Goal: Task Accomplishment & Management: Manage account settings

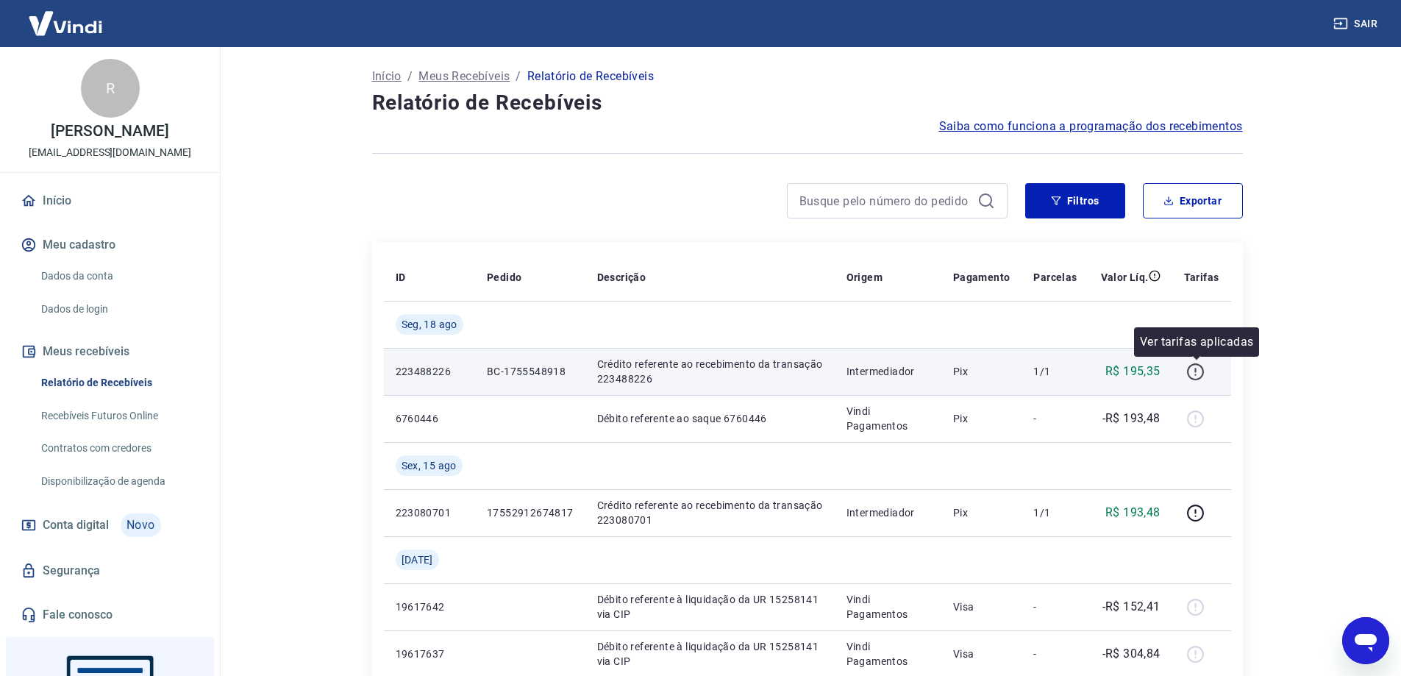
click at [1196, 372] on icon "button" at bounding box center [1195, 372] width 18 height 18
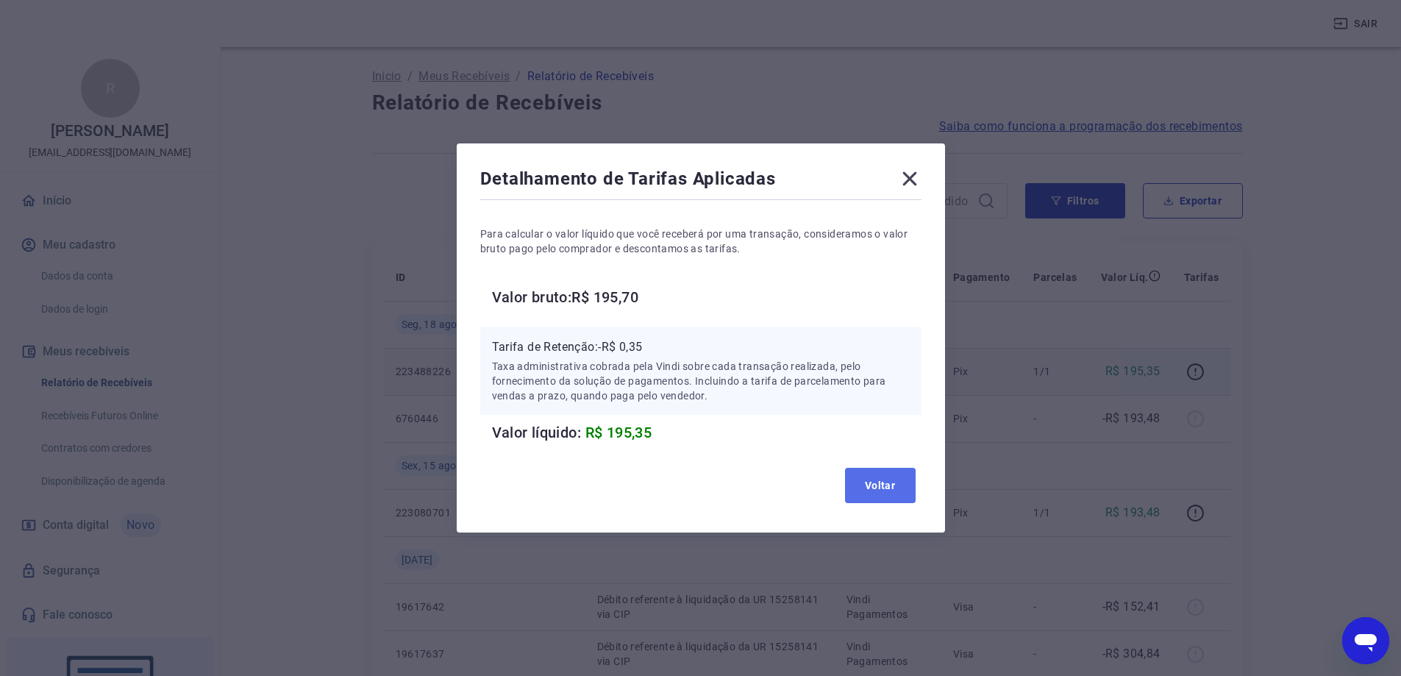
click at [883, 492] on button "Voltar" at bounding box center [880, 485] width 71 height 35
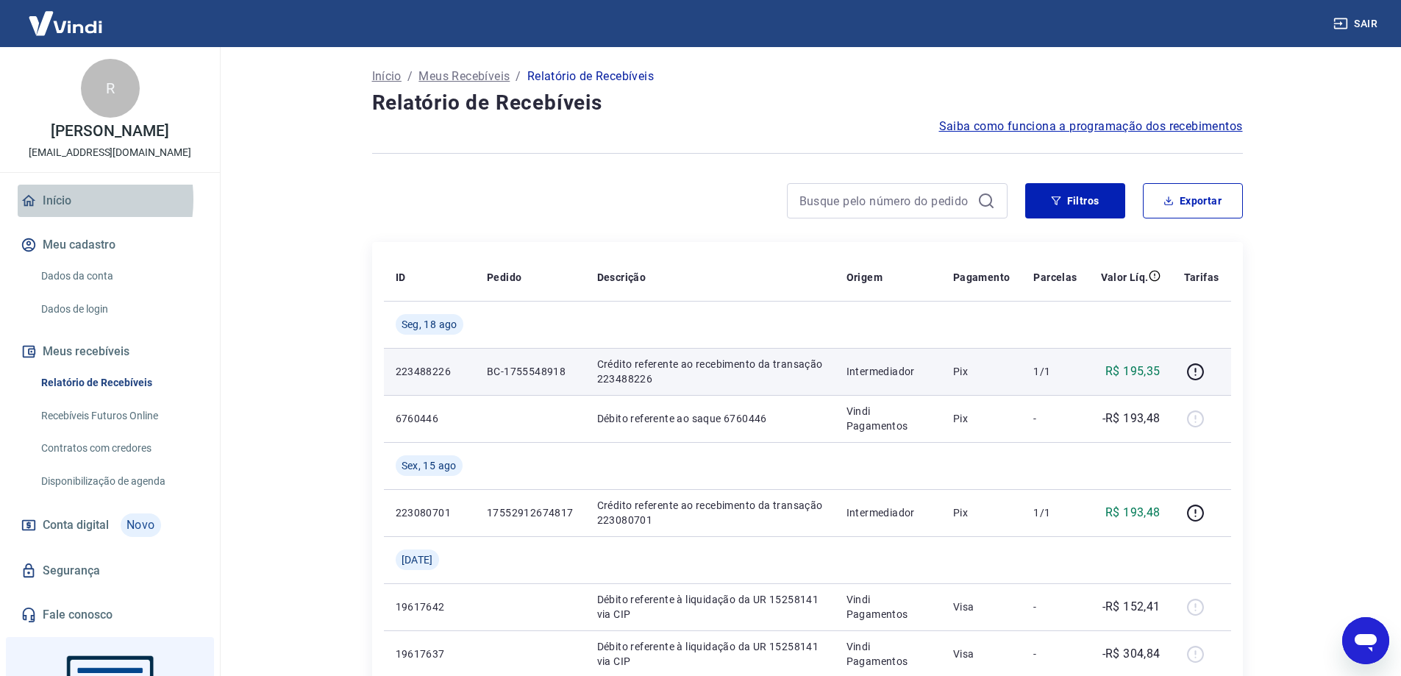
click at [52, 215] on link "Início" at bounding box center [110, 201] width 185 height 32
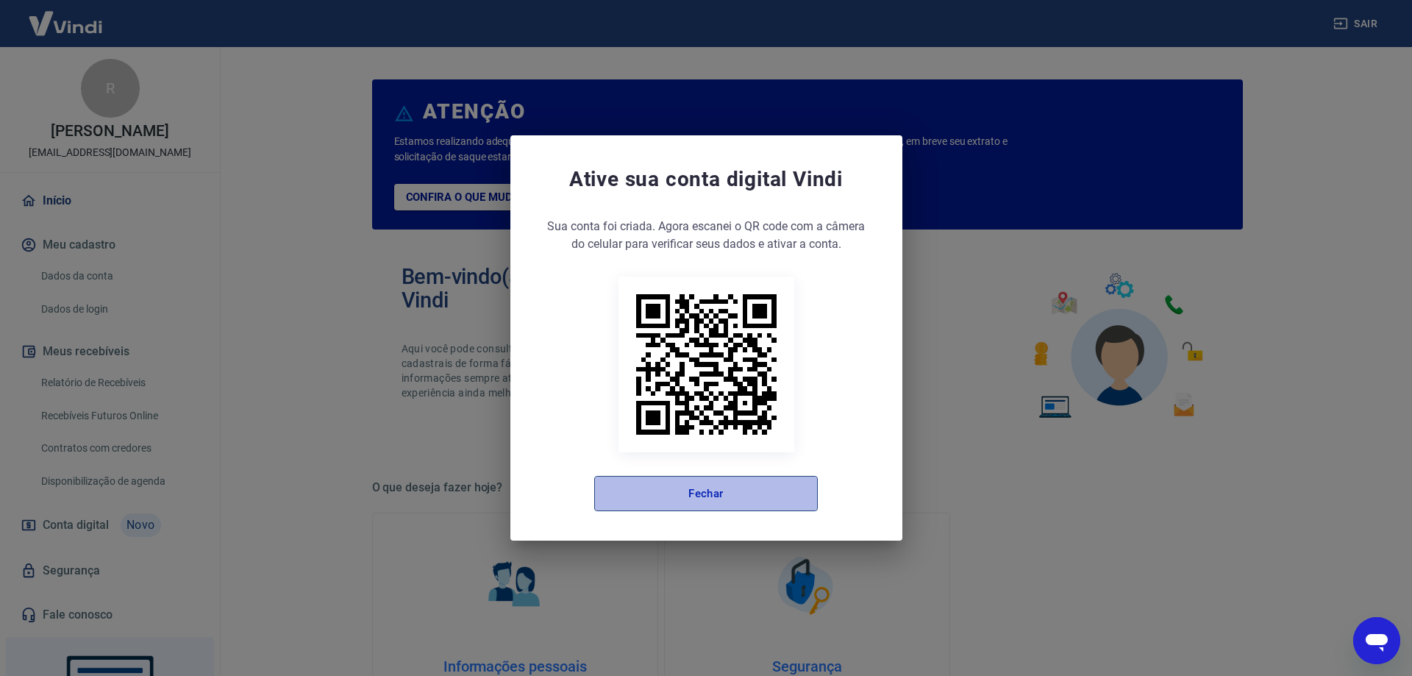
click at [701, 491] on button "Fechar" at bounding box center [706, 493] width 224 height 35
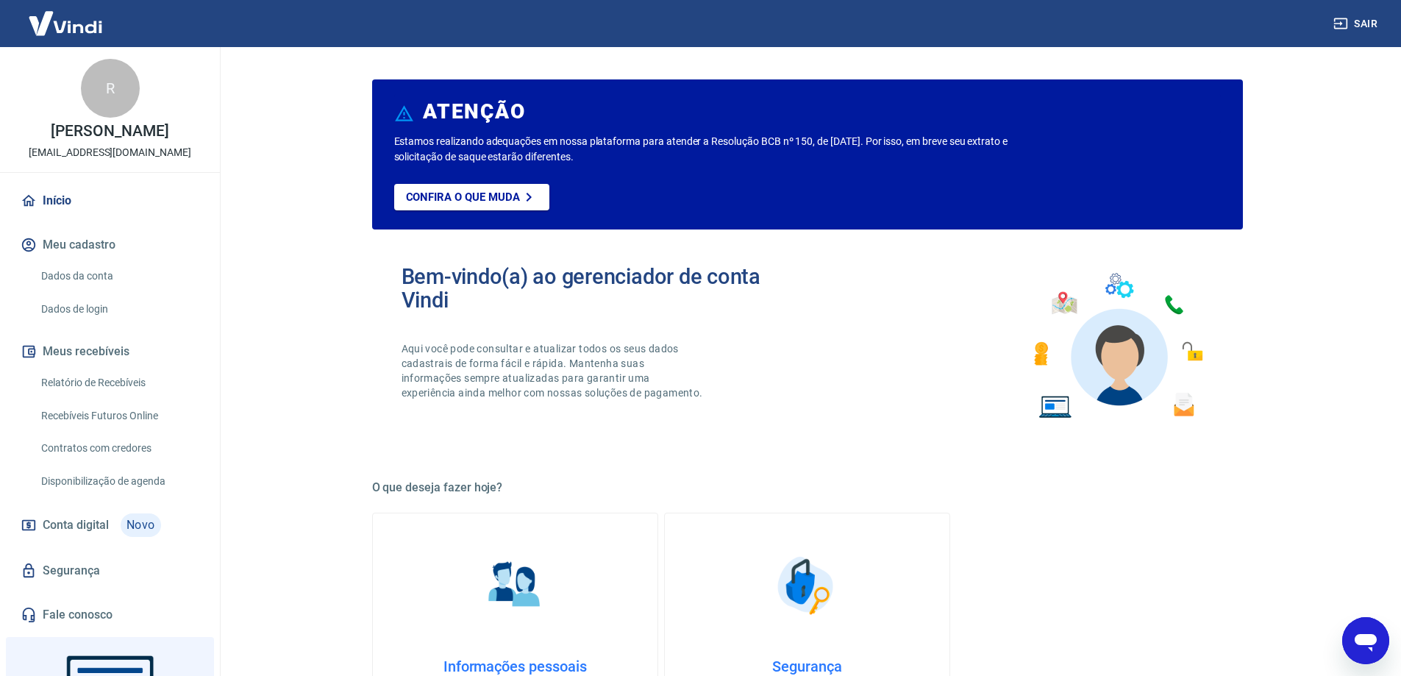
click at [73, 366] on button "Meus recebíveis" at bounding box center [110, 351] width 185 height 32
click at [107, 431] on link "Recebíveis Futuros Online" at bounding box center [118, 416] width 167 height 30
click at [67, 260] on button "Meu cadastro" at bounding box center [110, 245] width 185 height 32
click at [81, 291] on link "Dados da conta" at bounding box center [118, 276] width 167 height 30
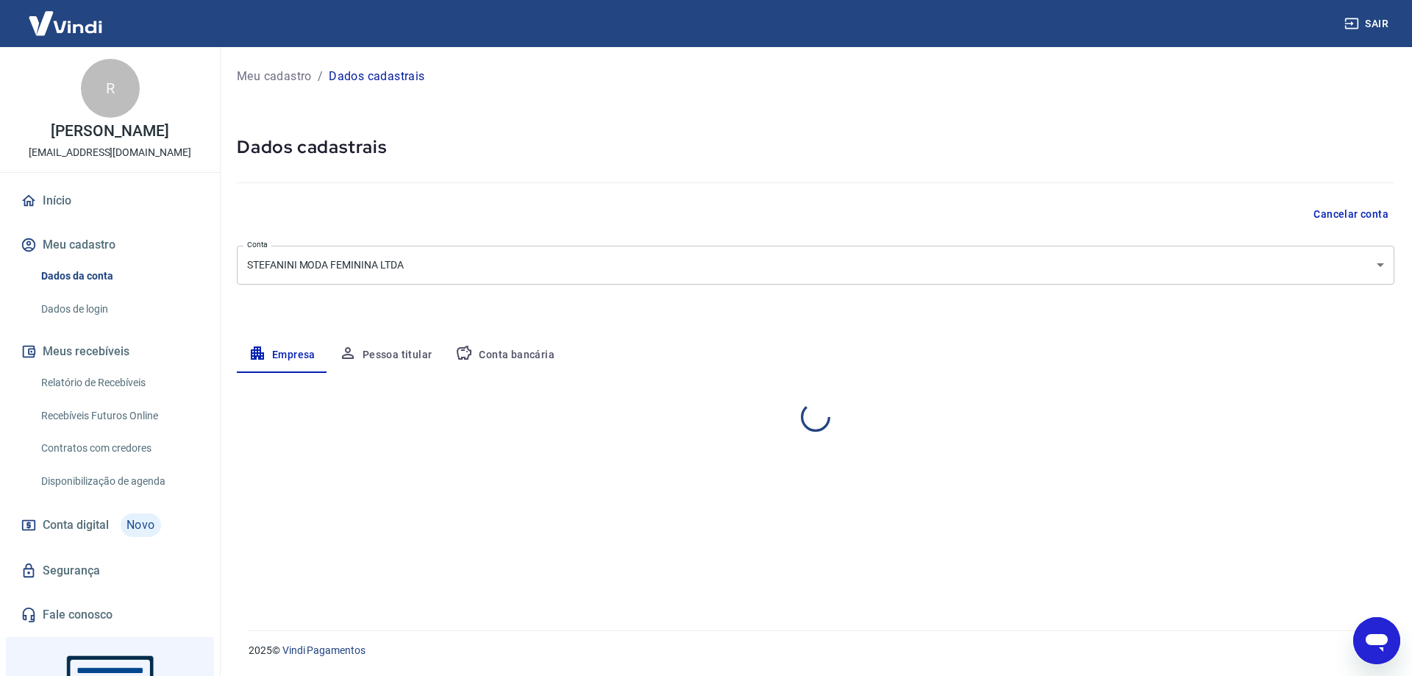
select select "SP"
select select "business"
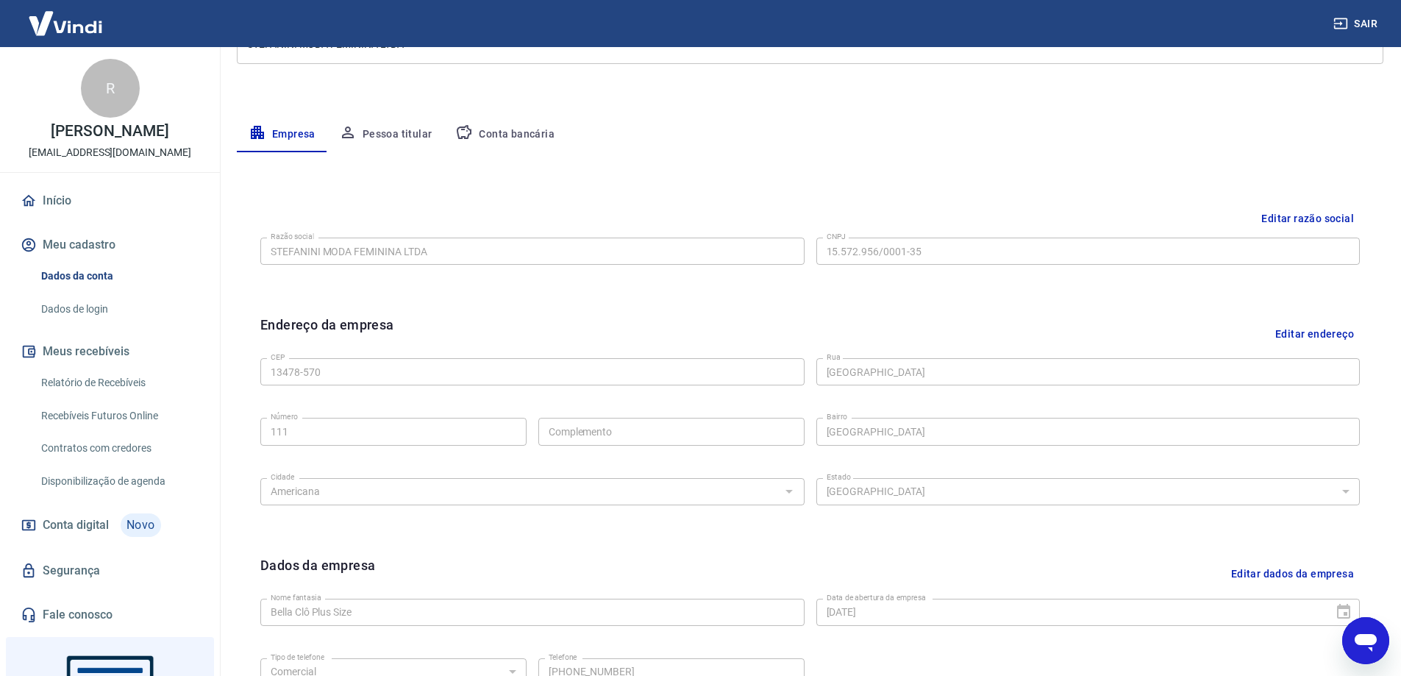
scroll to position [294, 0]
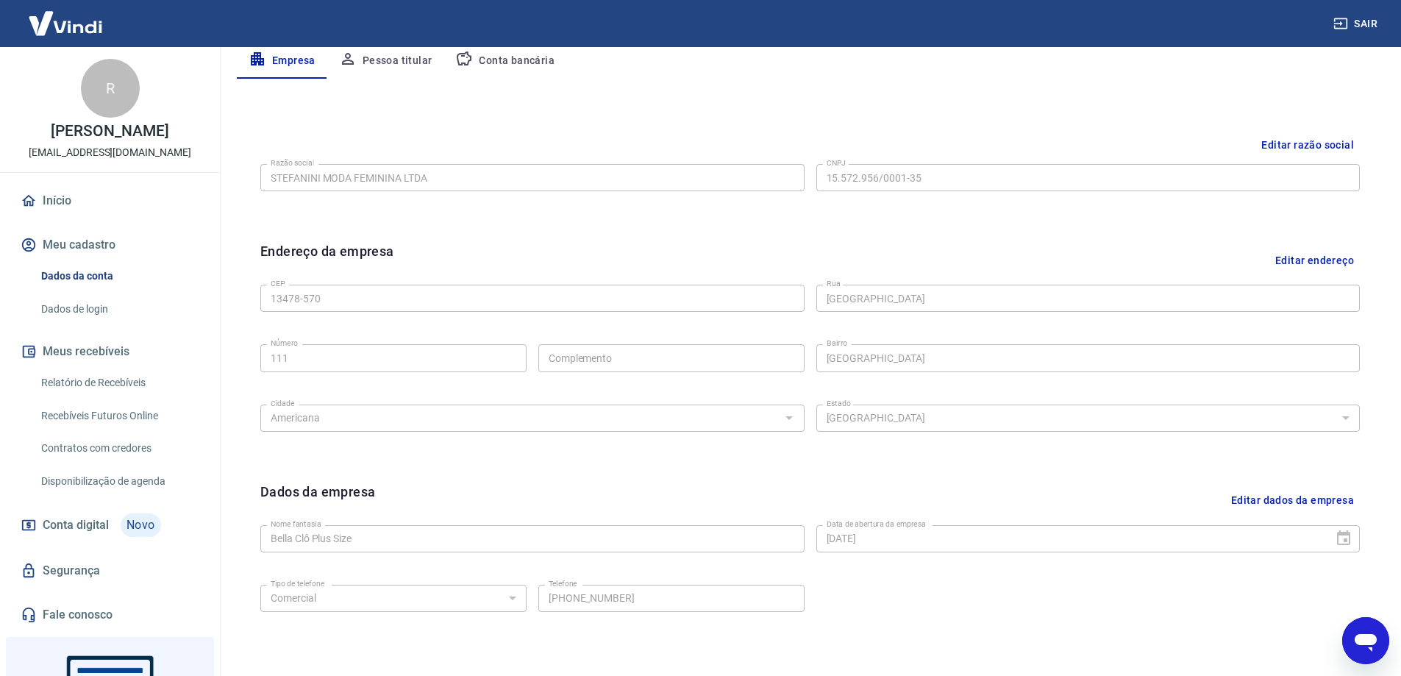
click at [1316, 265] on button "Editar endereço" at bounding box center [1314, 260] width 90 height 38
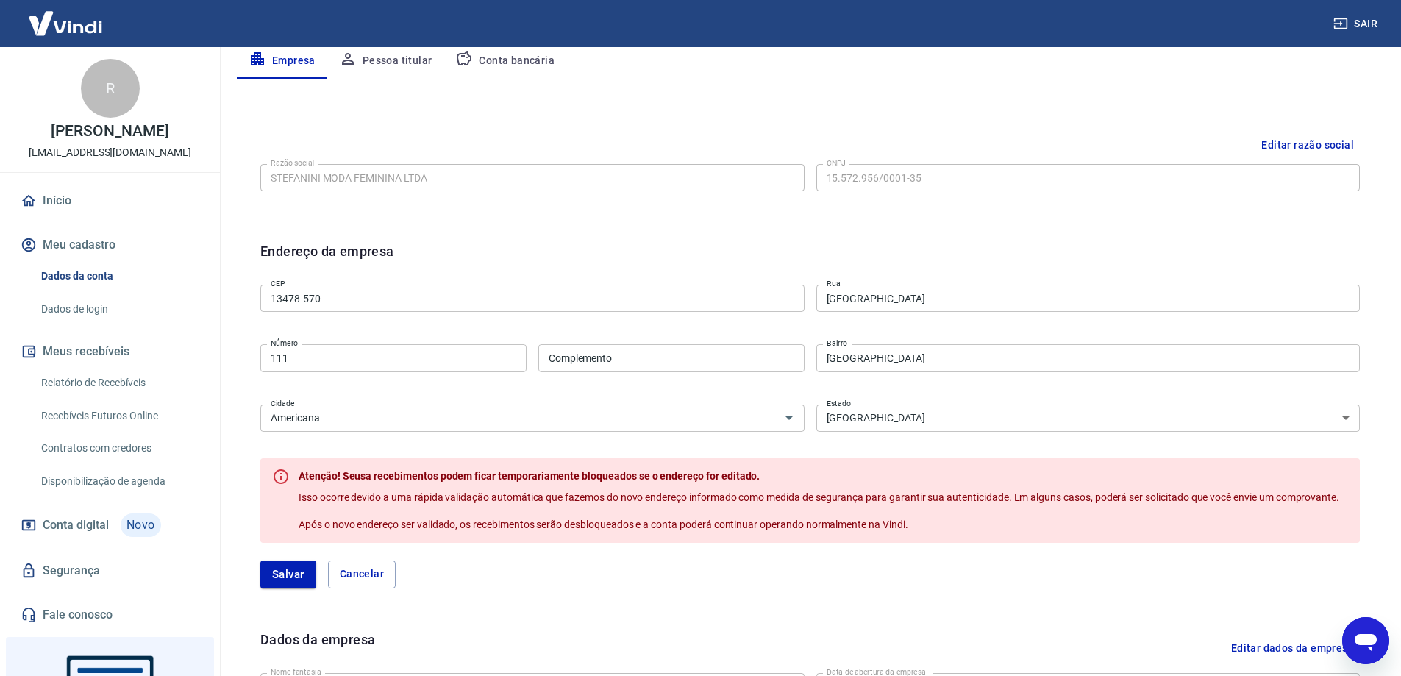
click at [501, 250] on div "Endereço da empresa" at bounding box center [810, 260] width 1100 height 38
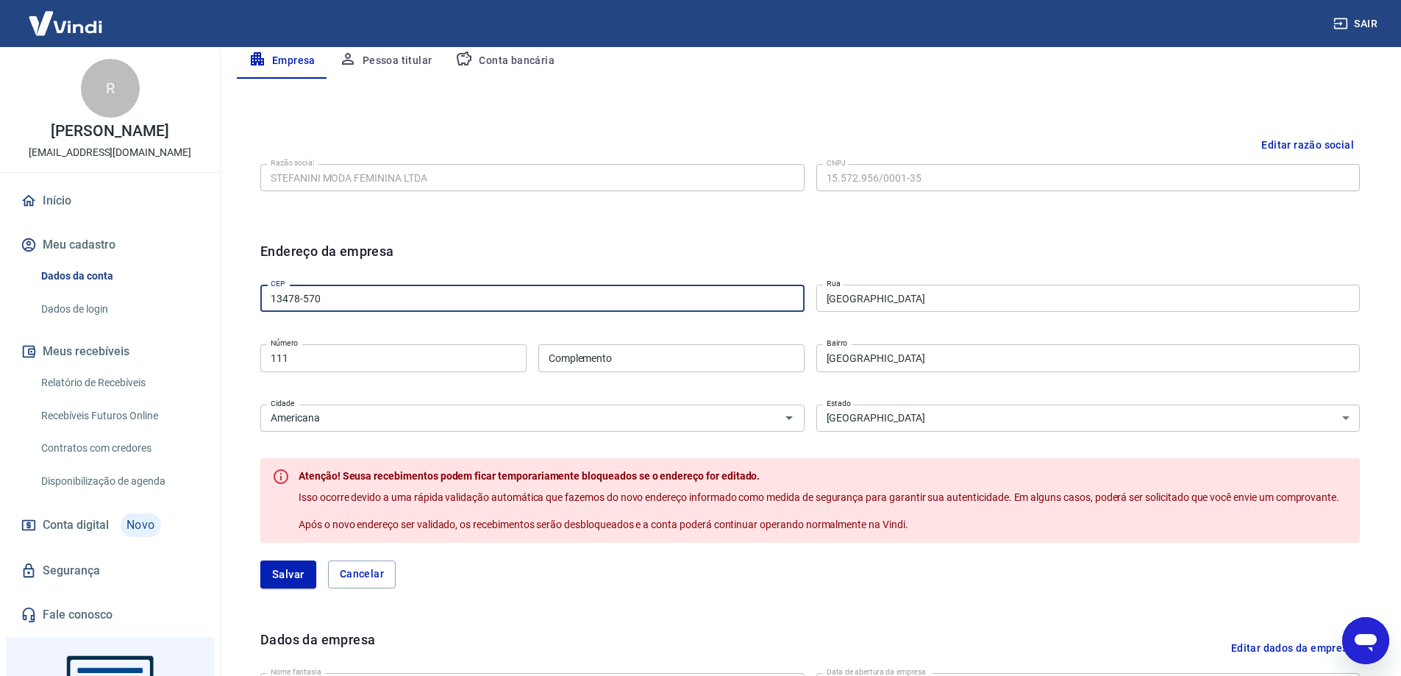
drag, startPoint x: 336, startPoint y: 303, endPoint x: 236, endPoint y: 302, distance: 100.0
click at [236, 302] on div "Meu cadastro / Dados cadastrais Dados cadastrais Cancelar conta Conta STEFANINI…" at bounding box center [810, 302] width 1182 height 1098
paste input "68-274"
type input "13468-274"
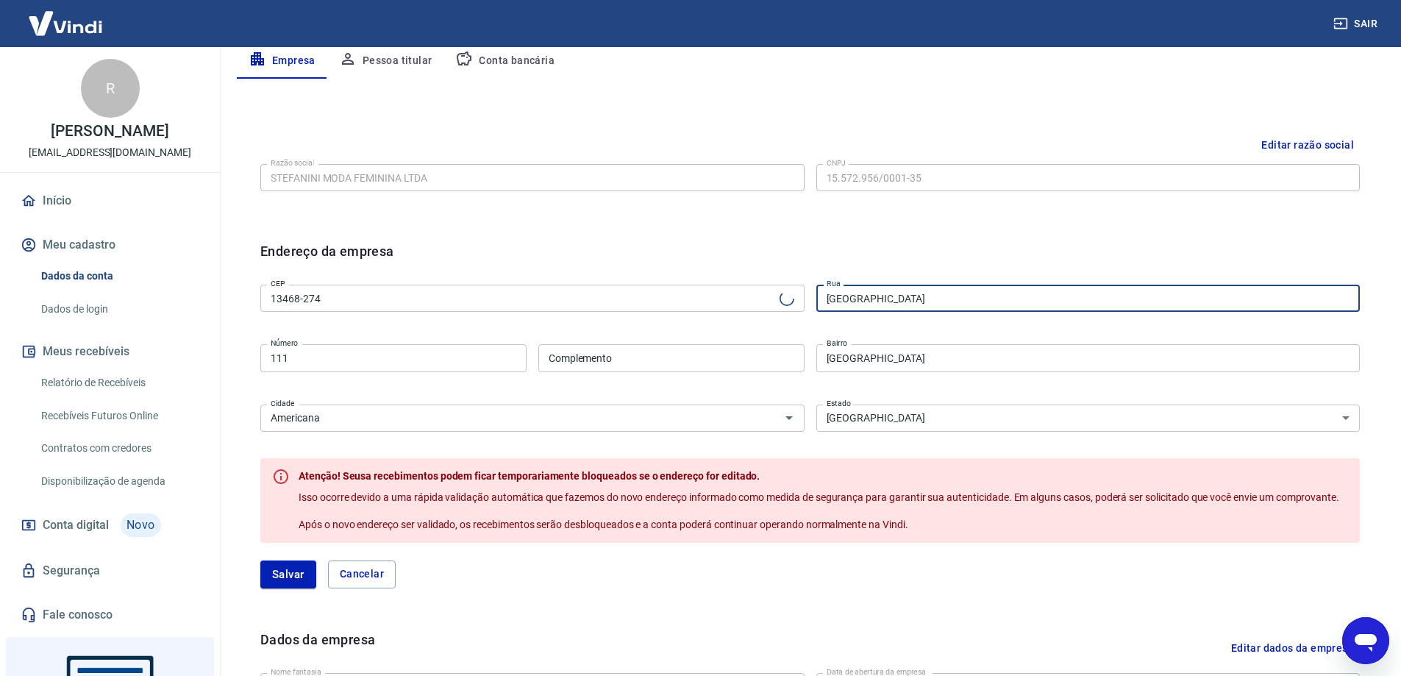
type input "Rua [PERSON_NAME]"
type input "[GEOGRAPHIC_DATA]"
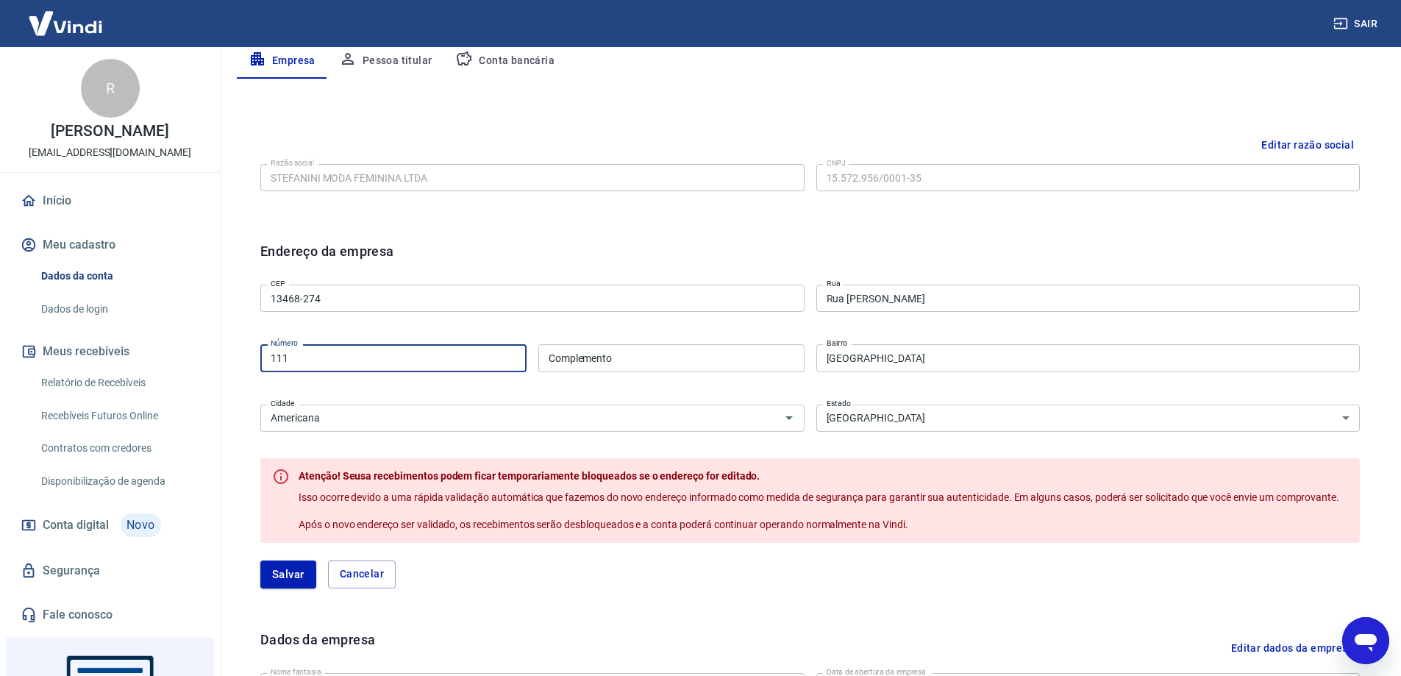
drag, startPoint x: 287, startPoint y: 355, endPoint x: 246, endPoint y: 376, distance: 45.4
click at [253, 370] on div "Endereço da empresa CEP 13468-274 CEP [GEOGRAPHIC_DATA] Meneghel Mancini Rua Nú…" at bounding box center [810, 423] width 1123 height 388
type input "96"
click at [1042, 245] on div "Endereço da empresa" at bounding box center [810, 260] width 1100 height 38
click at [1036, 235] on div "Endereço da empresa CEP 13468-274 CEP [GEOGRAPHIC_DATA] Meneghel Mancini Rua Nú…" at bounding box center [810, 423] width 1123 height 388
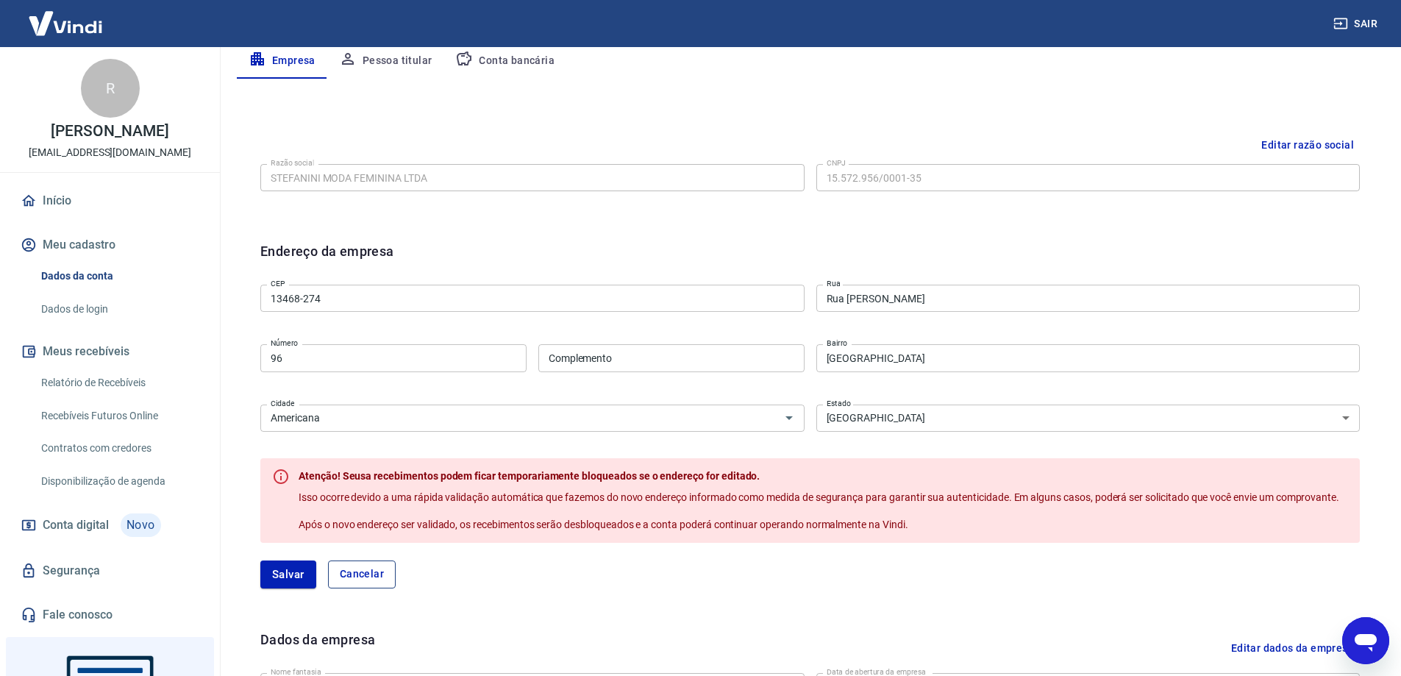
click at [377, 577] on button "Cancelar" at bounding box center [362, 574] width 68 height 28
type input "13478-570"
type input "[GEOGRAPHIC_DATA]"
type input "111"
type input "[GEOGRAPHIC_DATA]"
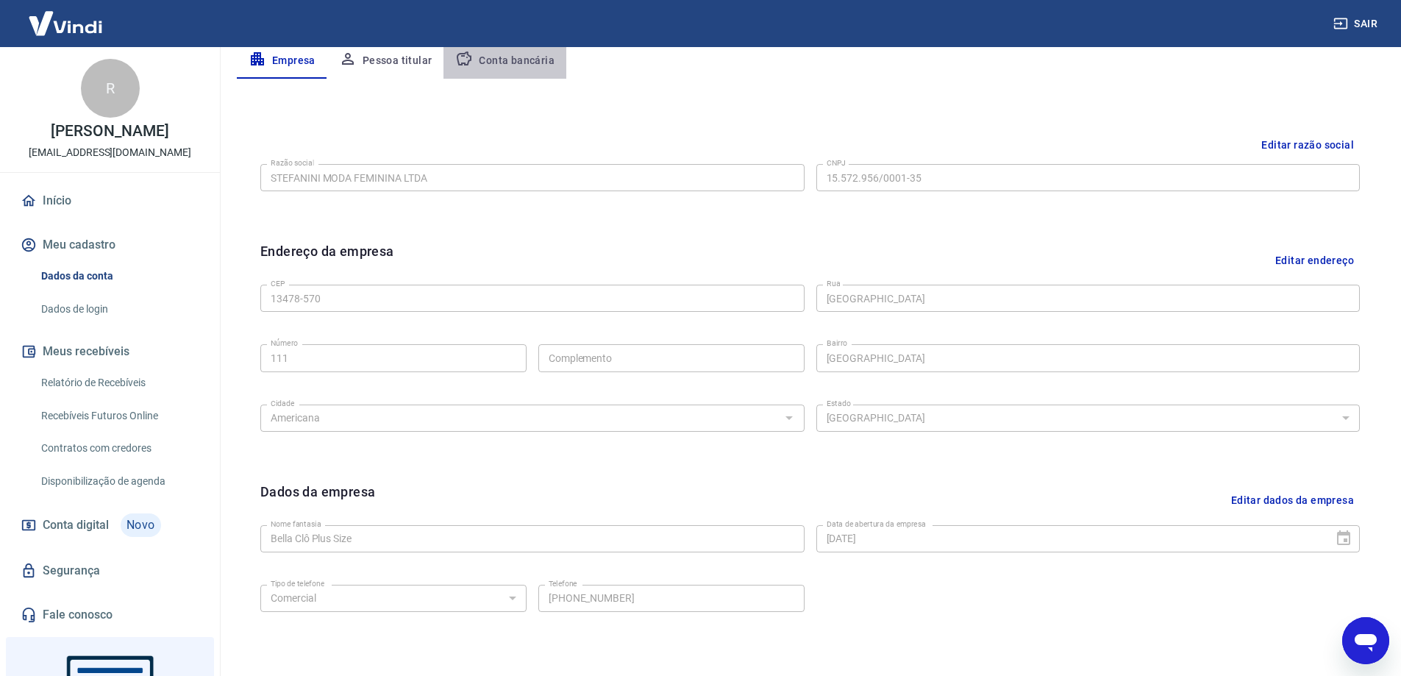
click at [513, 63] on button "Conta bancária" at bounding box center [505, 60] width 123 height 35
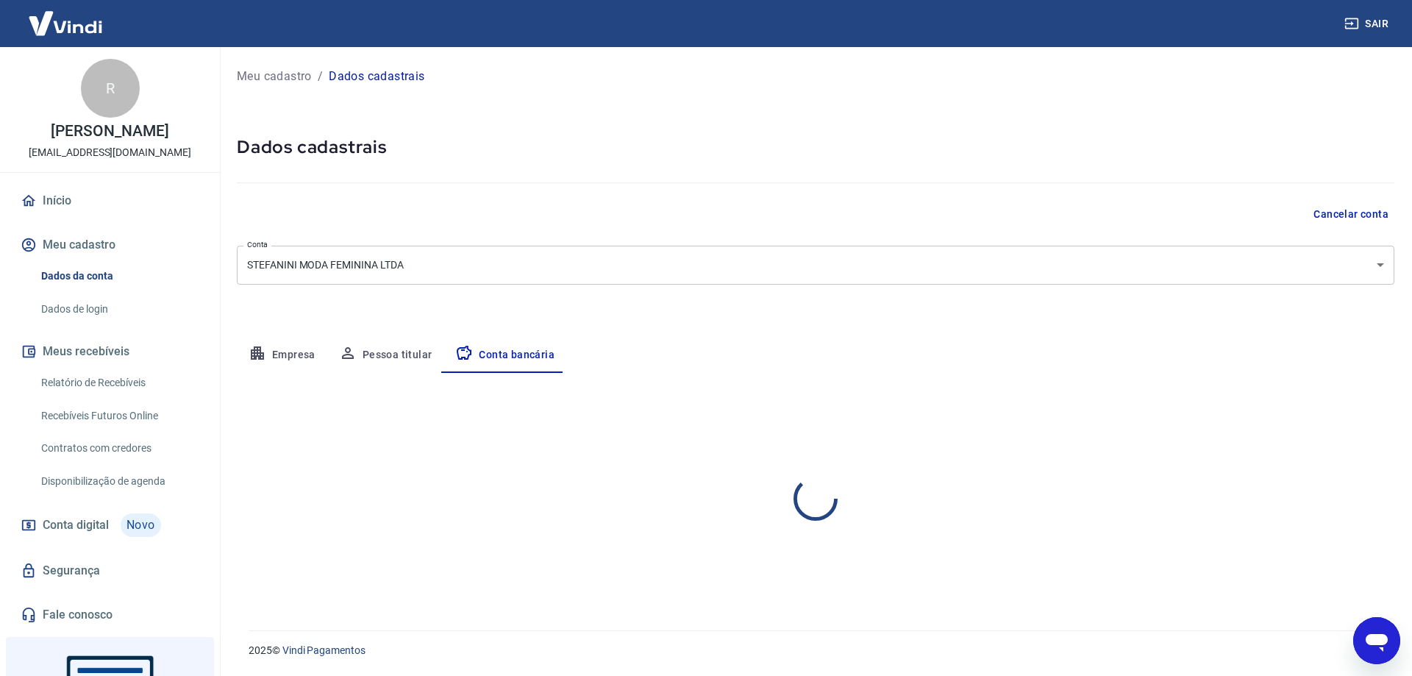
select select "1"
click at [261, 77] on p "Meu cadastro" at bounding box center [274, 77] width 75 height 18
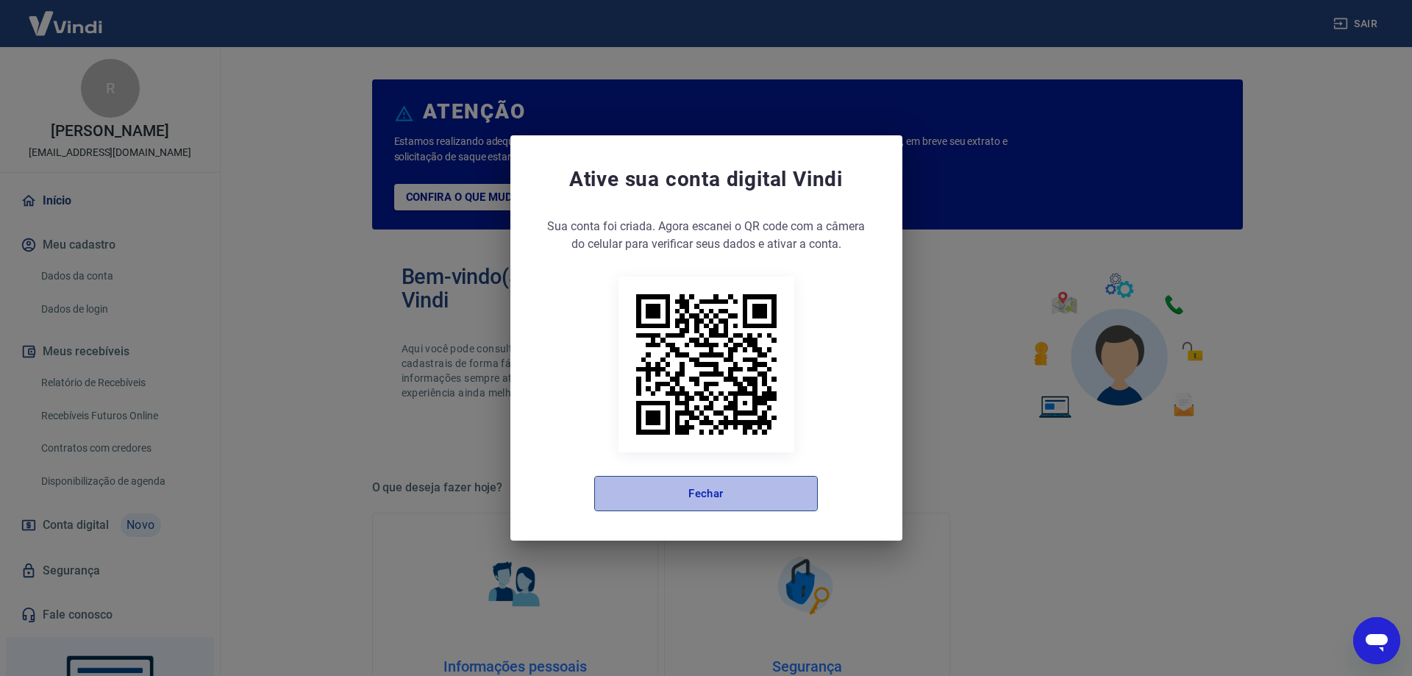
click at [722, 496] on button "Fechar" at bounding box center [706, 493] width 224 height 35
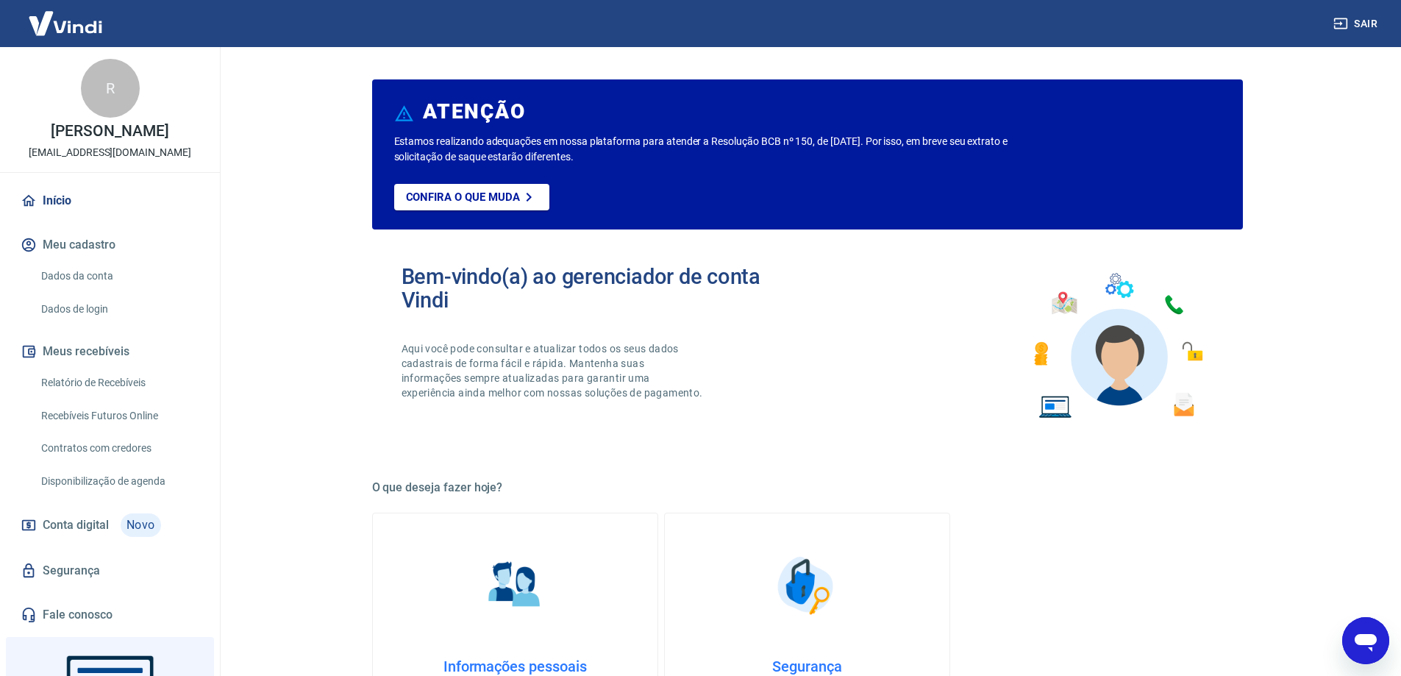
click at [74, 396] on link "Relatório de Recebíveis" at bounding box center [118, 383] width 167 height 30
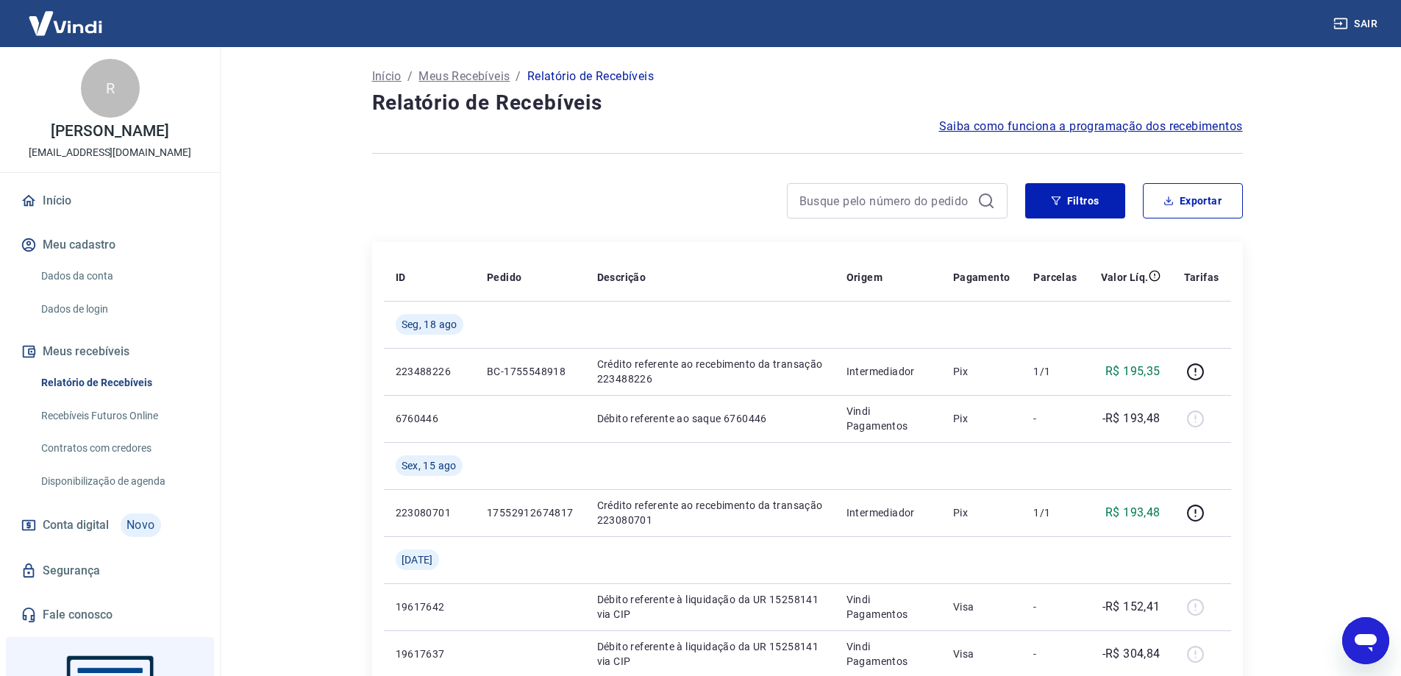
click at [1104, 132] on span "Saiba como funciona a programação dos recebimentos" at bounding box center [1091, 127] width 304 height 18
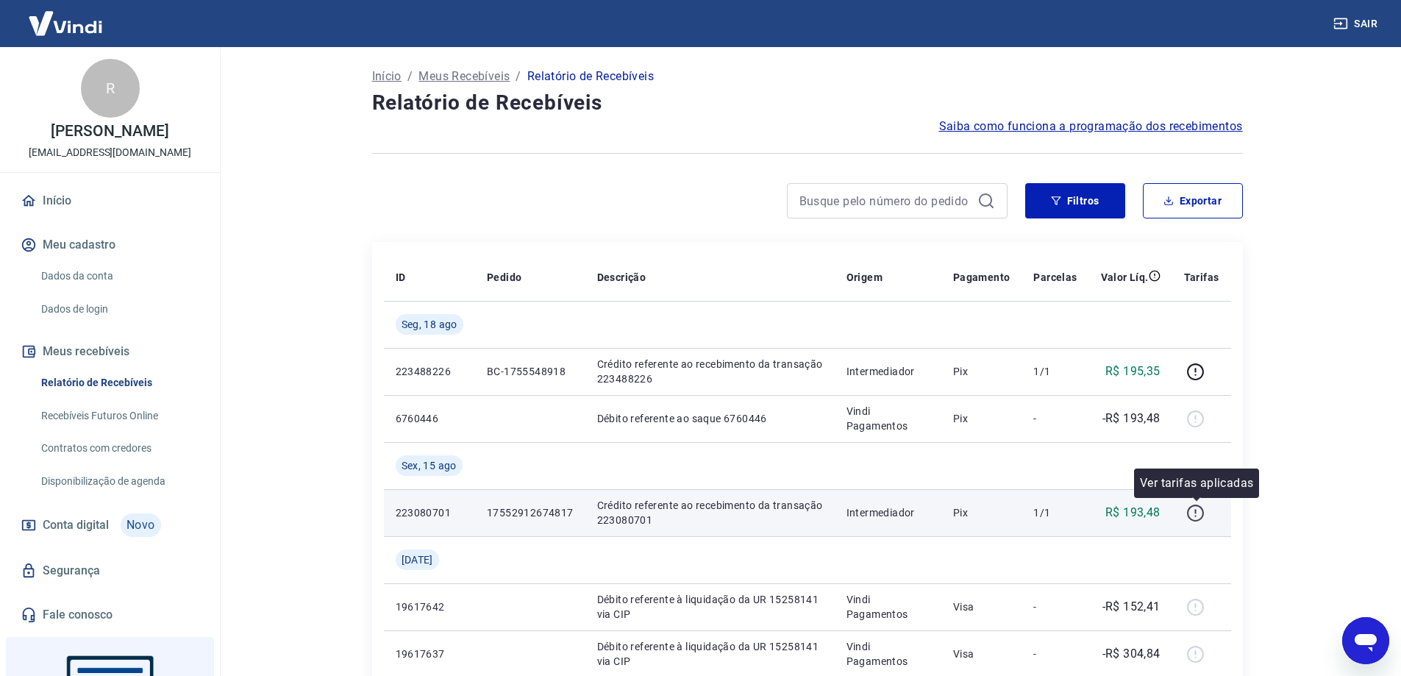
click at [1197, 515] on icon "button" at bounding box center [1195, 513] width 18 height 18
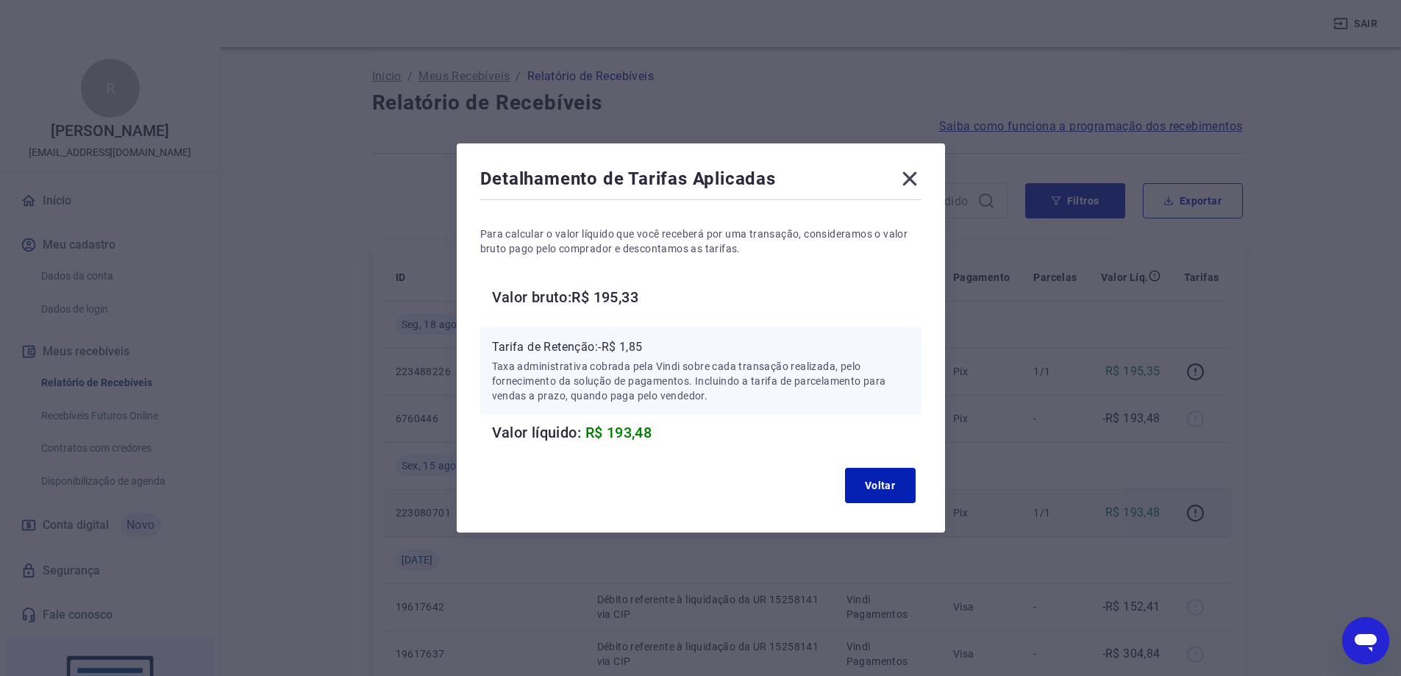
click at [913, 182] on icon at bounding box center [910, 179] width 24 height 24
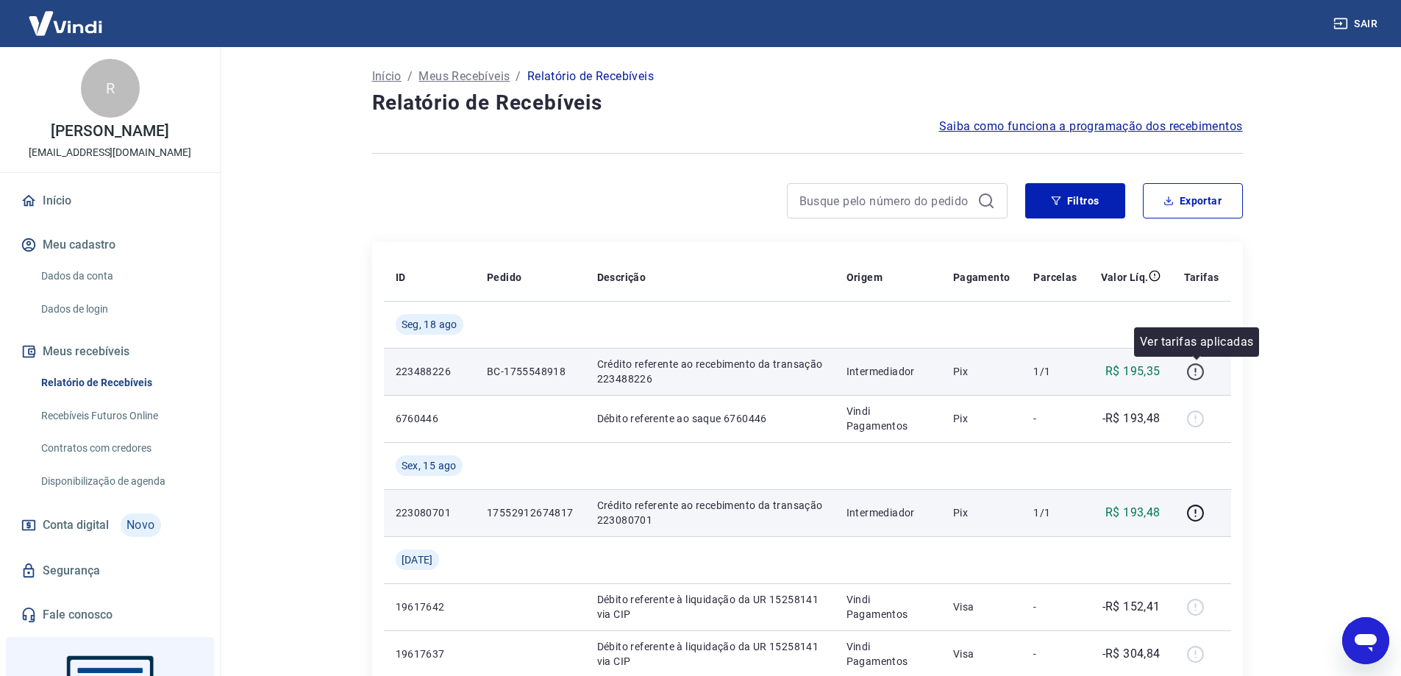
click at [1197, 377] on icon "button" at bounding box center [1195, 372] width 18 height 18
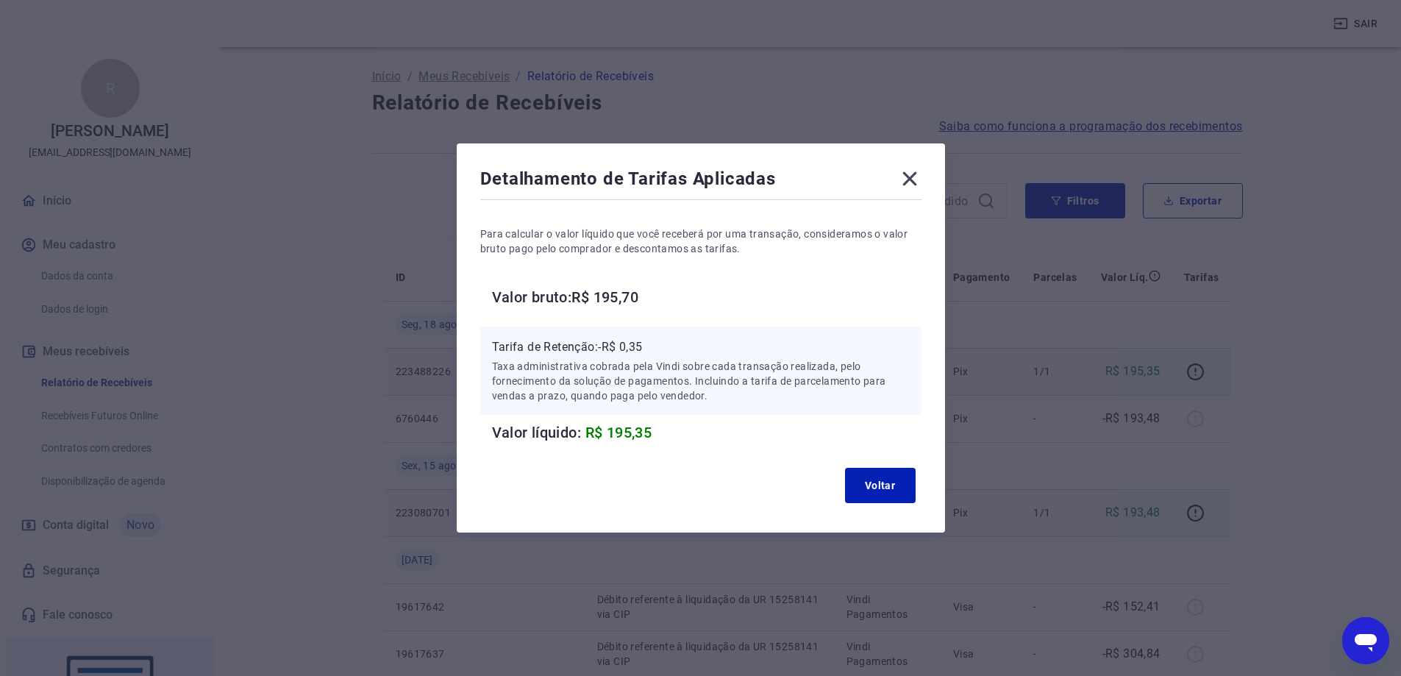
click at [914, 179] on icon at bounding box center [909, 179] width 14 height 14
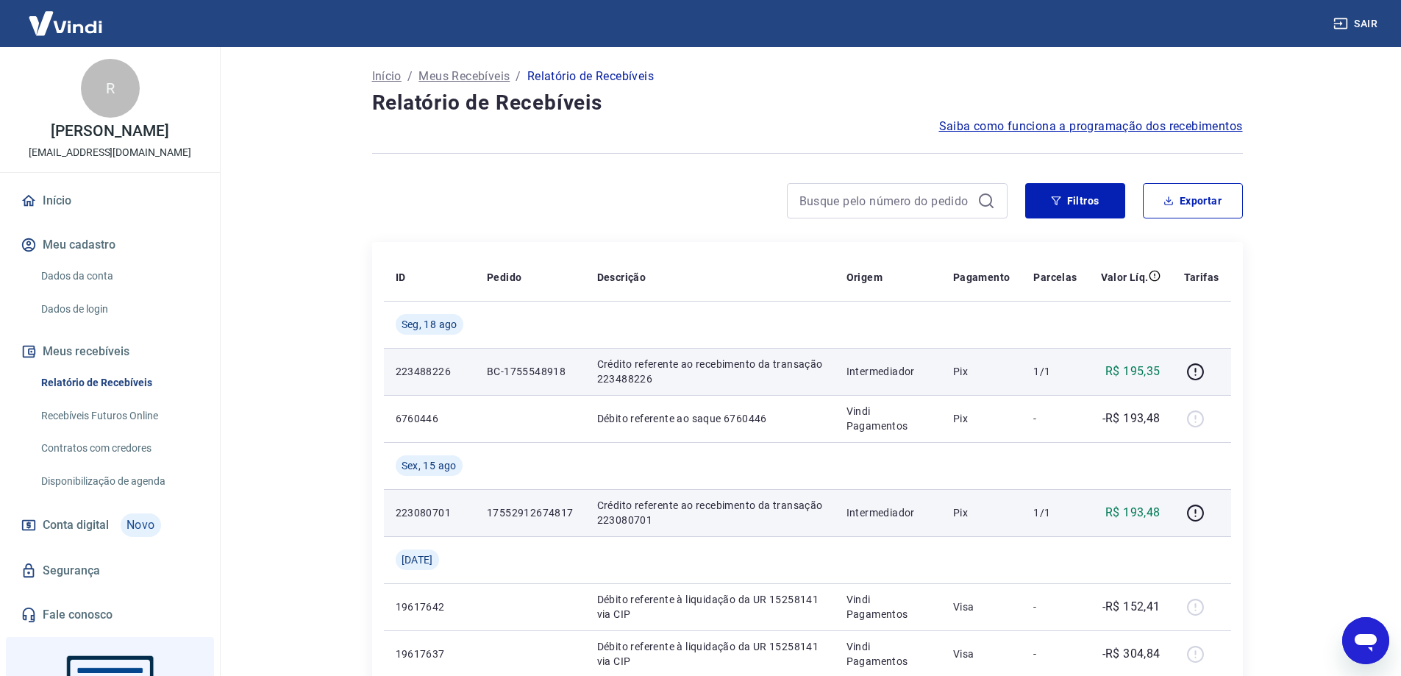
click at [1327, 257] on main "Início / Meus Recebíveis / Relatório de Recebíveis Relatório de Recebíveis Saib…" at bounding box center [807, 361] width 1188 height 629
